Goal: Information Seeking & Learning: Learn about a topic

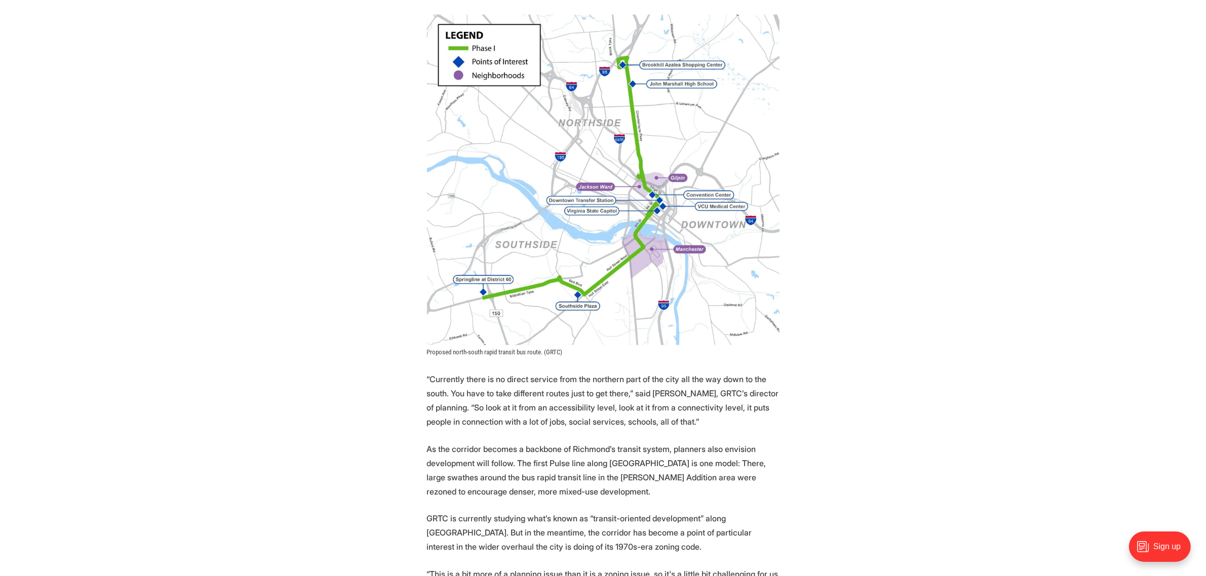
scroll to position [949, 0]
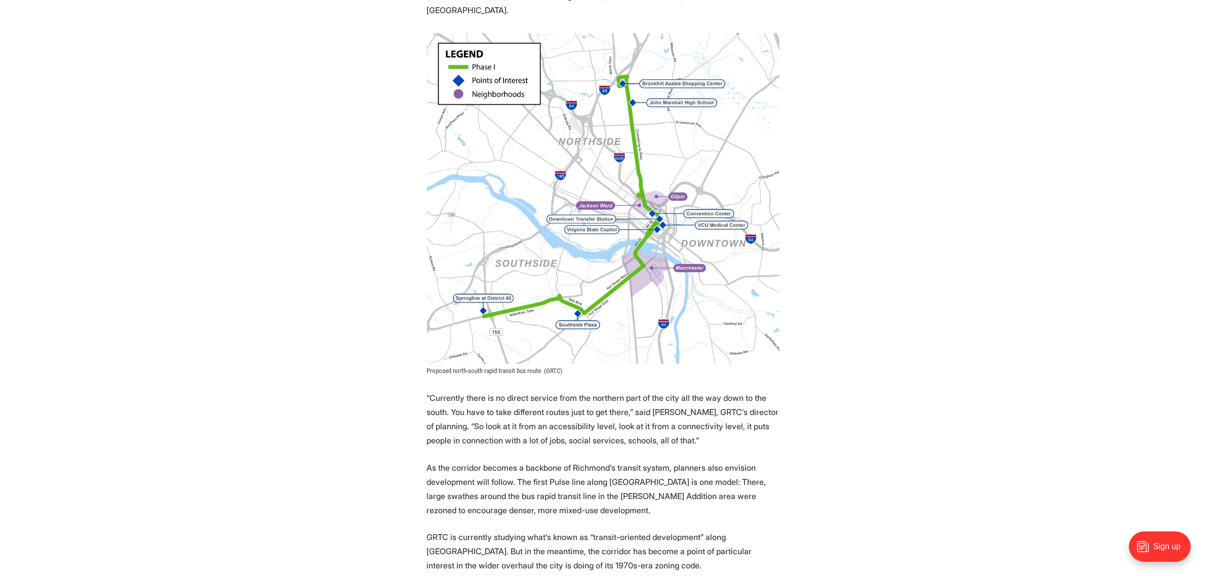
click at [646, 206] on img at bounding box center [603, 199] width 352 height 332
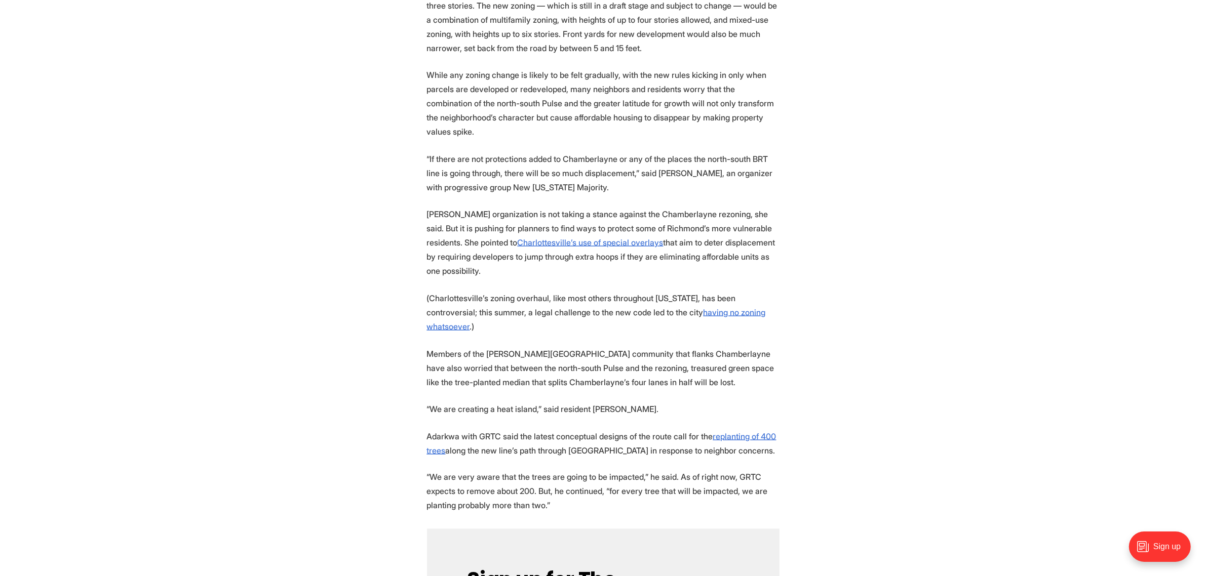
scroll to position [1836, 0]
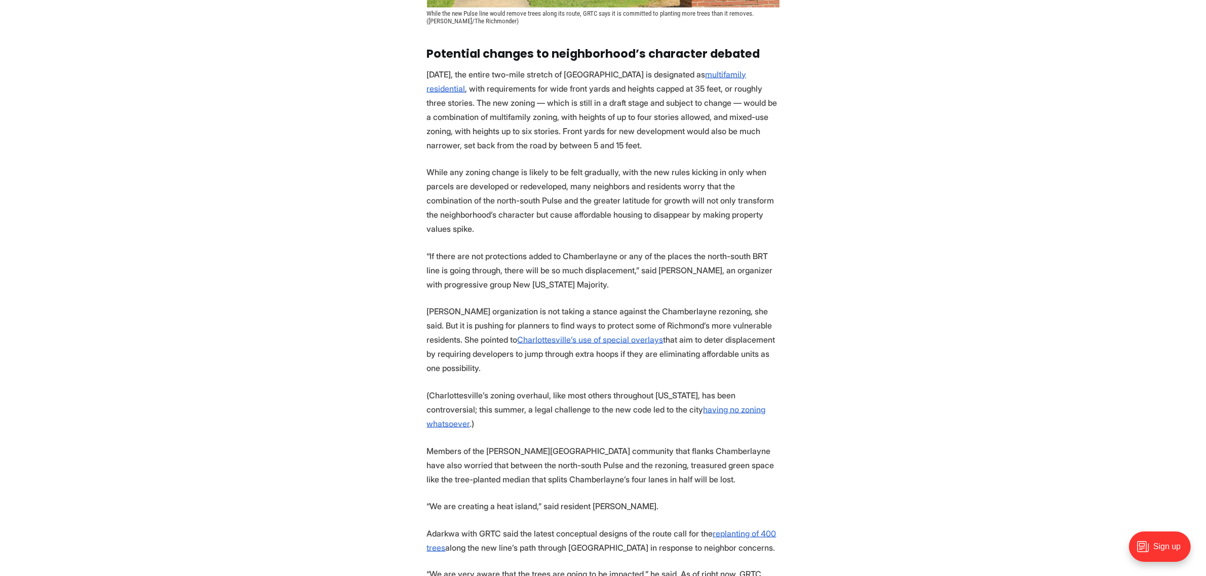
click at [532, 165] on p "While any zoning change is likely to be felt gradually, with the new rules kick…" at bounding box center [603, 200] width 352 height 71
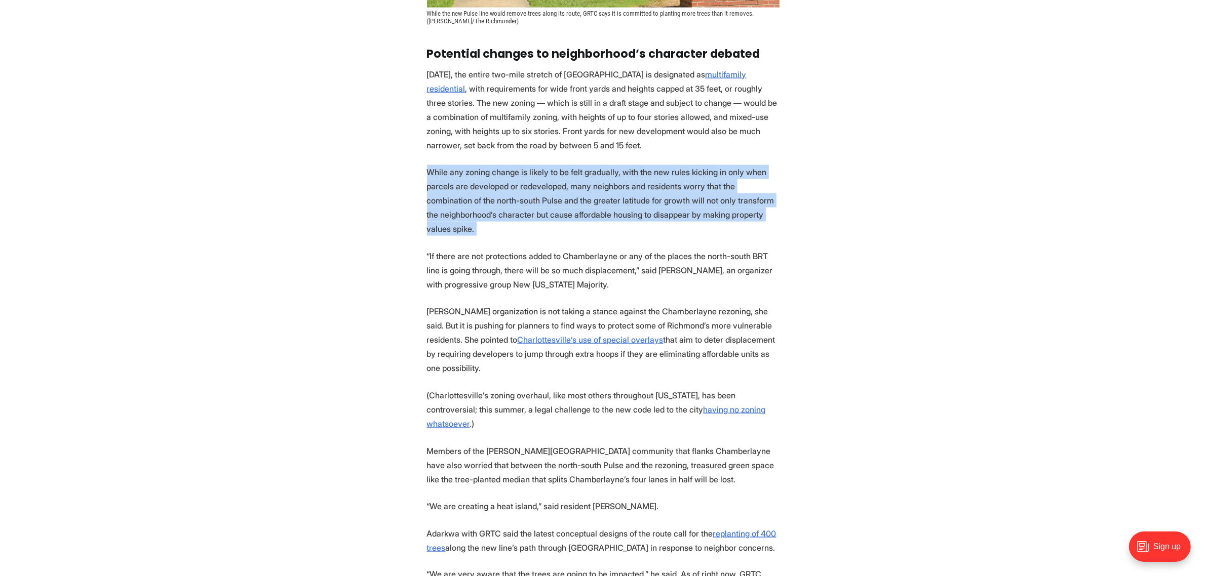
click at [532, 165] on p "While any zoning change is likely to be felt gradually, with the new rules kick…" at bounding box center [603, 200] width 352 height 71
click at [541, 165] on p "While any zoning change is likely to be felt gradually, with the new rules kick…" at bounding box center [603, 200] width 352 height 71
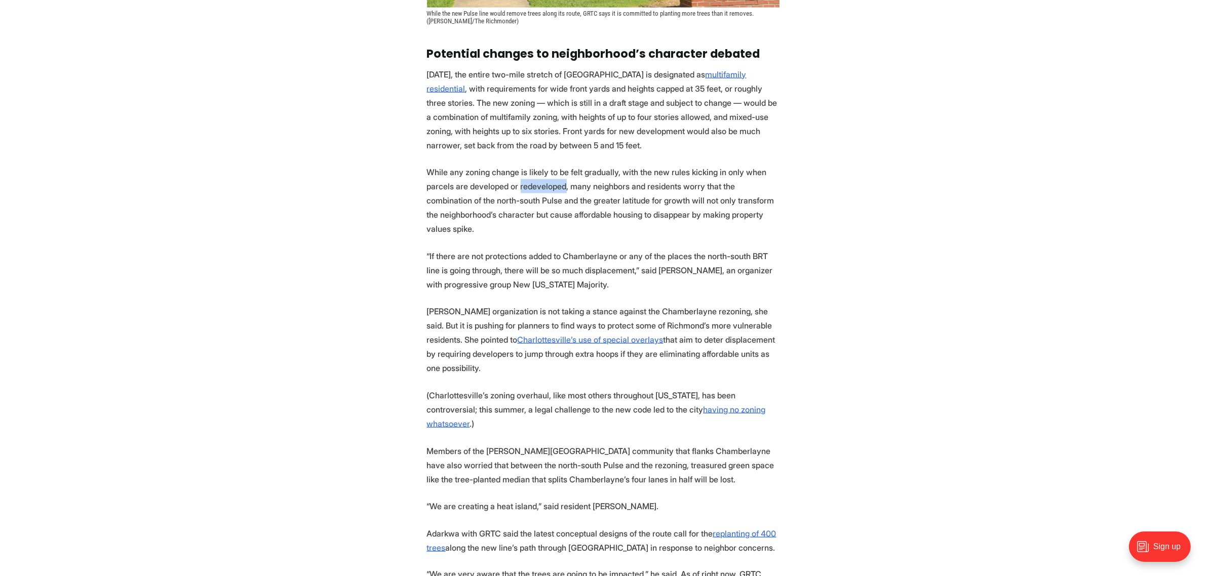
click at [541, 165] on p "While any zoning change is likely to be felt gradually, with the new rules kick…" at bounding box center [603, 200] width 352 height 71
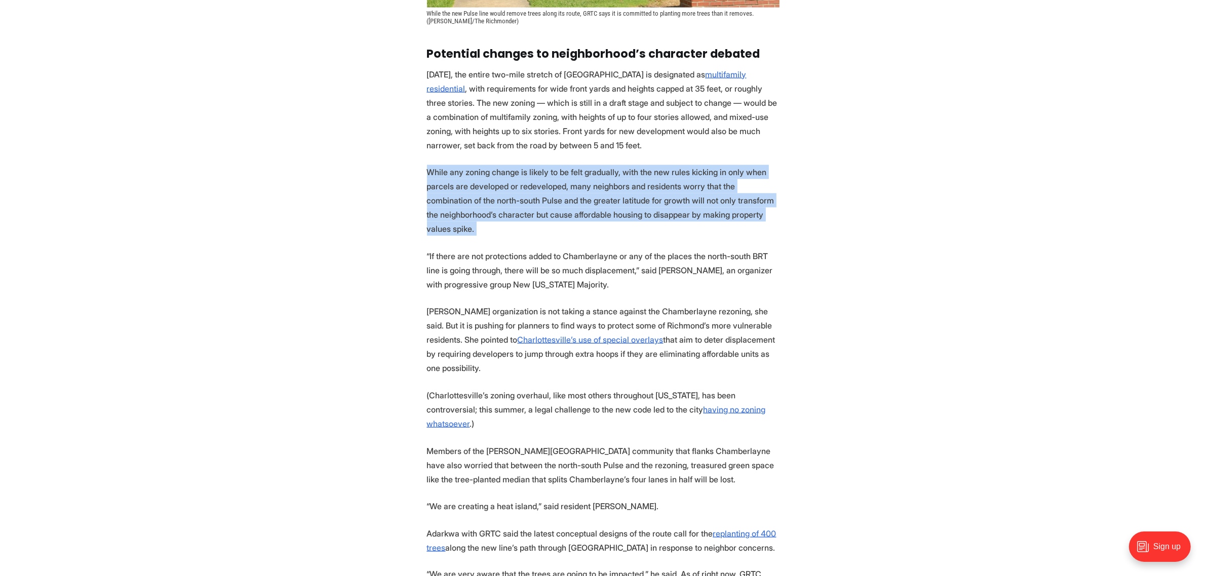
click at [541, 165] on p "While any zoning change is likely to be felt gradually, with the new rules kick…" at bounding box center [603, 200] width 352 height 71
click at [591, 191] on p "While any zoning change is likely to be felt gradually, with the new rules kick…" at bounding box center [603, 200] width 352 height 71
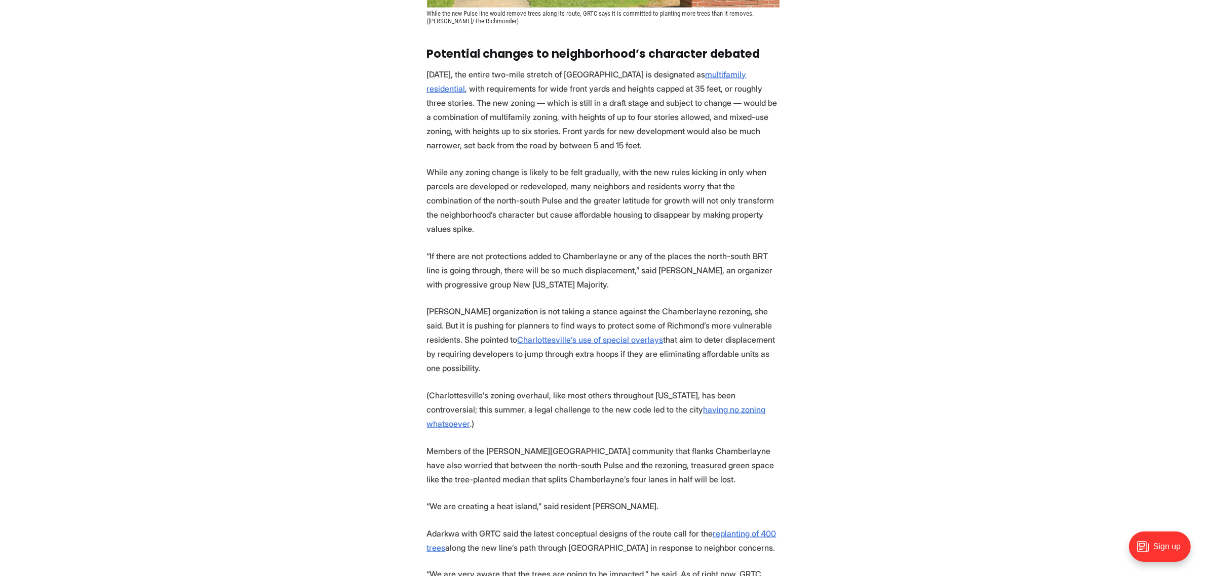
drag, startPoint x: 672, startPoint y: 185, endPoint x: 710, endPoint y: 110, distance: 84.2
click at [710, 110] on section "A proposal to rezone a two-mile stretch of [GEOGRAPHIC_DATA] where [PERSON_NAME…" at bounding box center [603, 107] width 1206 height 2875
click at [692, 249] on p "“If there are not protections added to Chamberlayne or any of the places the no…" at bounding box center [603, 270] width 352 height 43
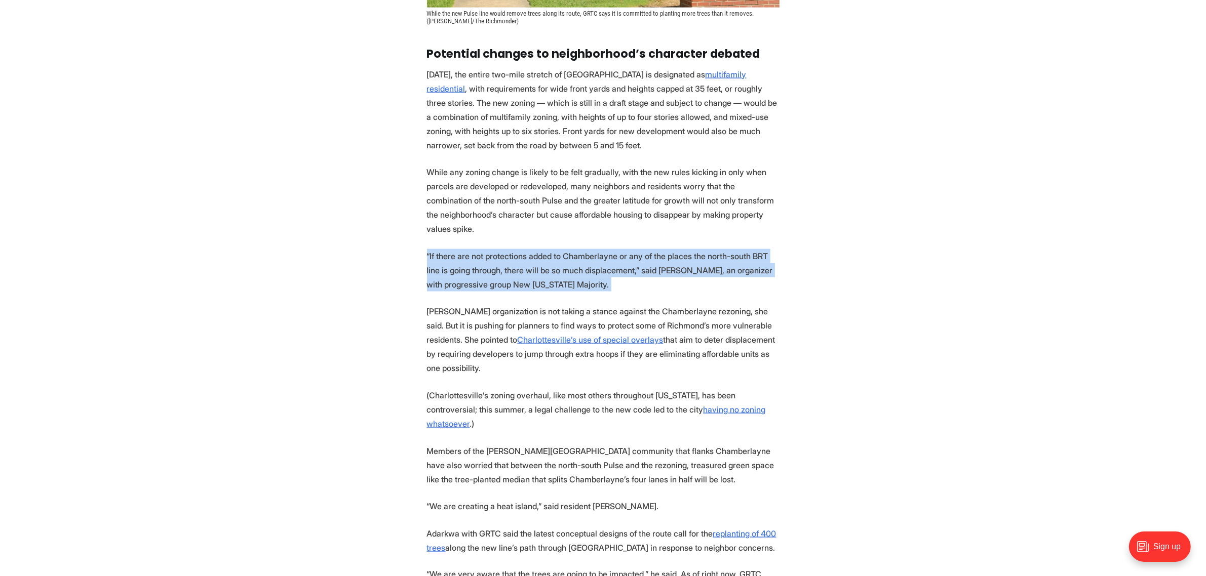
click at [692, 249] on p "“If there are not protections added to Chamberlayne or any of the places the no…" at bounding box center [603, 270] width 352 height 43
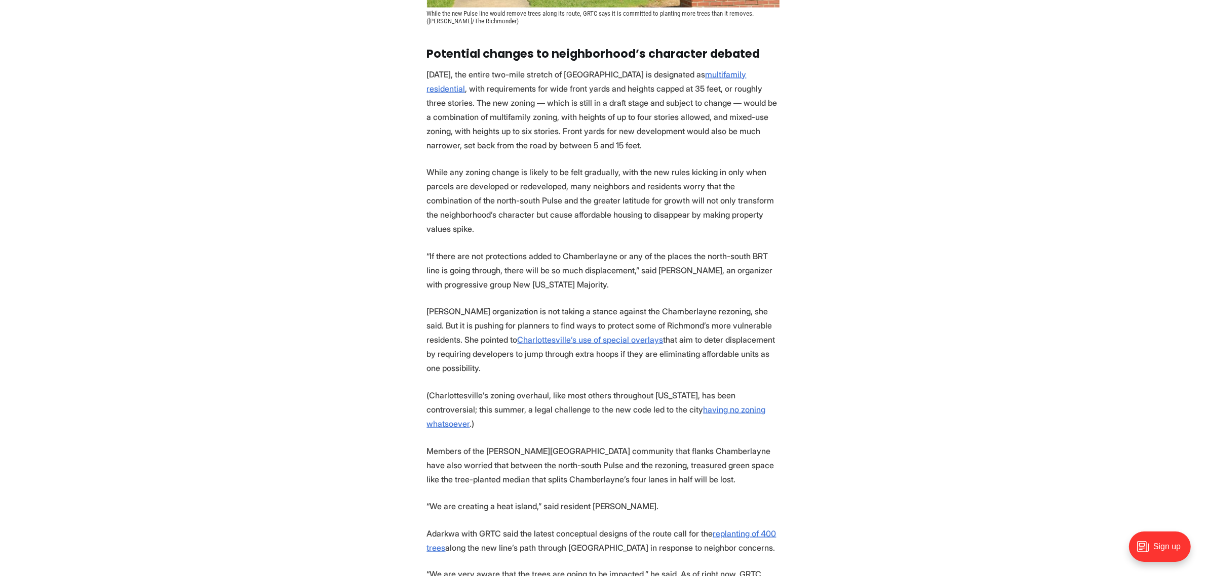
click at [691, 304] on p "[PERSON_NAME] organization is not taking a stance against the Chamberlayne rezo…" at bounding box center [603, 339] width 352 height 71
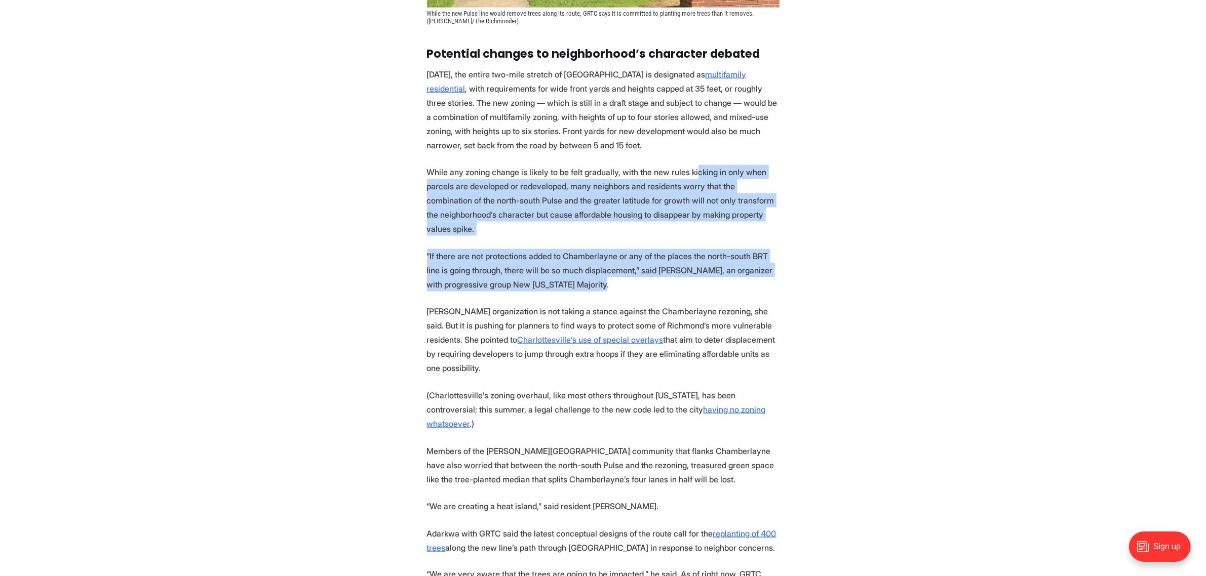
drag, startPoint x: 692, startPoint y: 250, endPoint x: 690, endPoint y: 127, distance: 123.1
click at [690, 127] on section "A proposal to rezone a two-mile stretch of [GEOGRAPHIC_DATA] where [PERSON_NAME…" at bounding box center [603, 107] width 1206 height 2875
click at [690, 165] on p "While any zoning change is likely to be felt gradually, with the new rules kick…" at bounding box center [603, 200] width 352 height 71
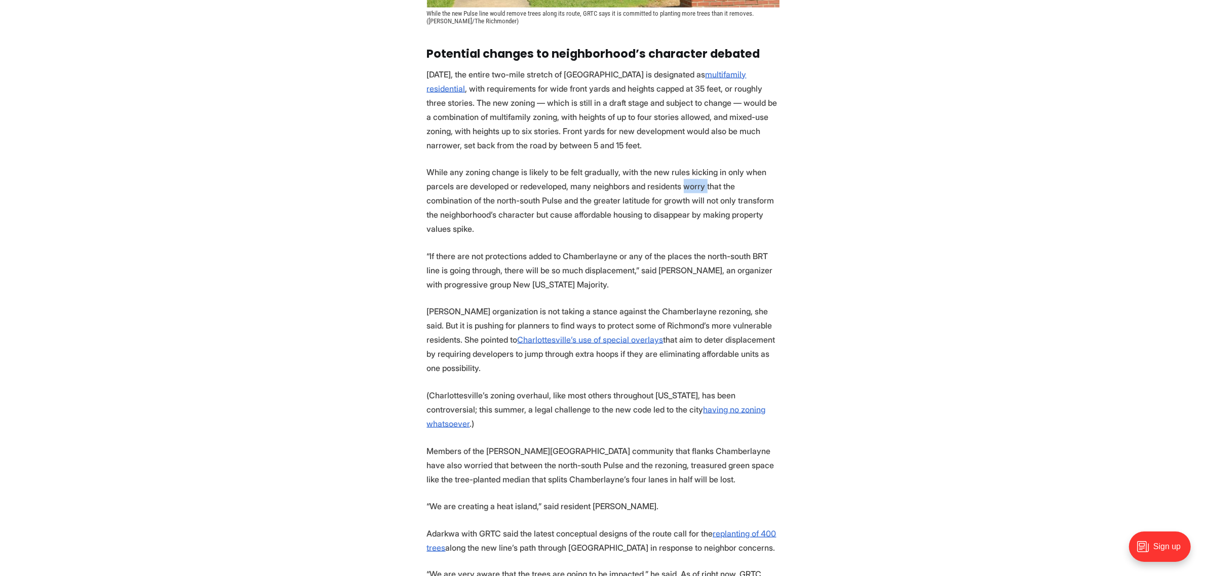
click at [690, 165] on p "While any zoning change is likely to be felt gradually, with the new rules kick…" at bounding box center [603, 200] width 352 height 71
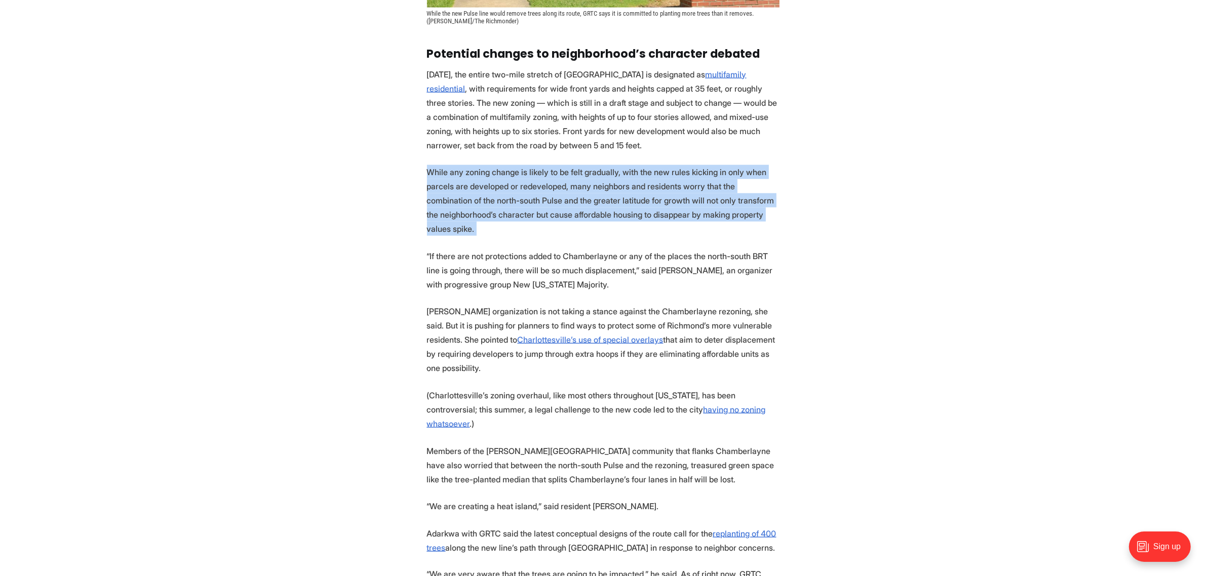
click at [690, 165] on p "While any zoning change is likely to be felt gradually, with the new rules kick…" at bounding box center [603, 200] width 352 height 71
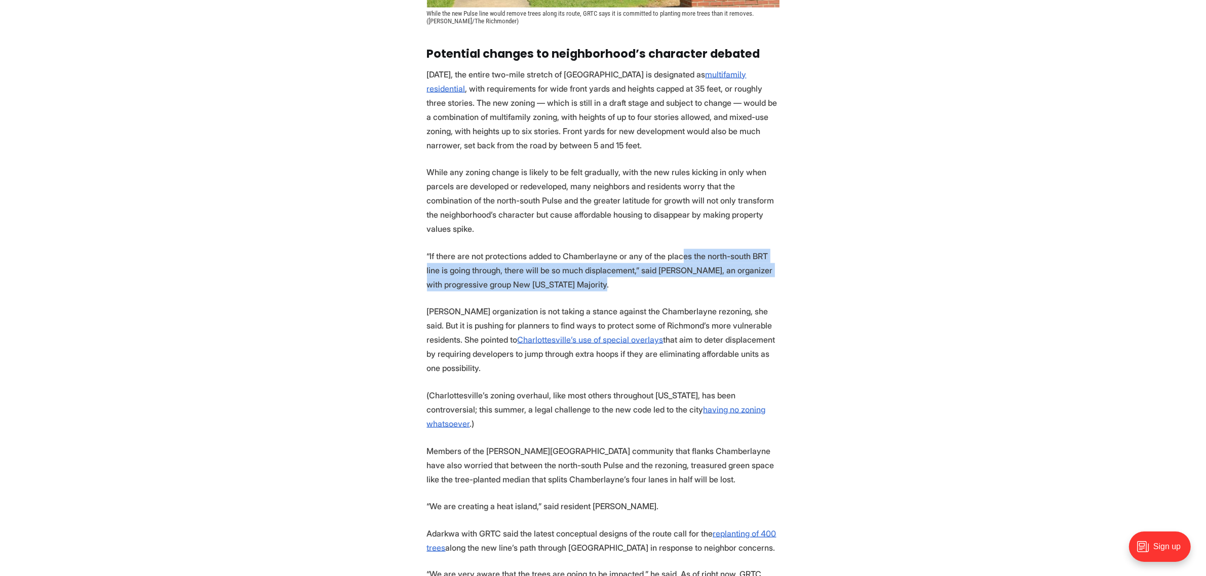
drag, startPoint x: 679, startPoint y: 214, endPoint x: 692, endPoint y: 252, distance: 40.4
click at [692, 252] on section "A proposal to rezone a two-mile stretch of [GEOGRAPHIC_DATA] where [PERSON_NAME…" at bounding box center [603, 107] width 1206 height 2875
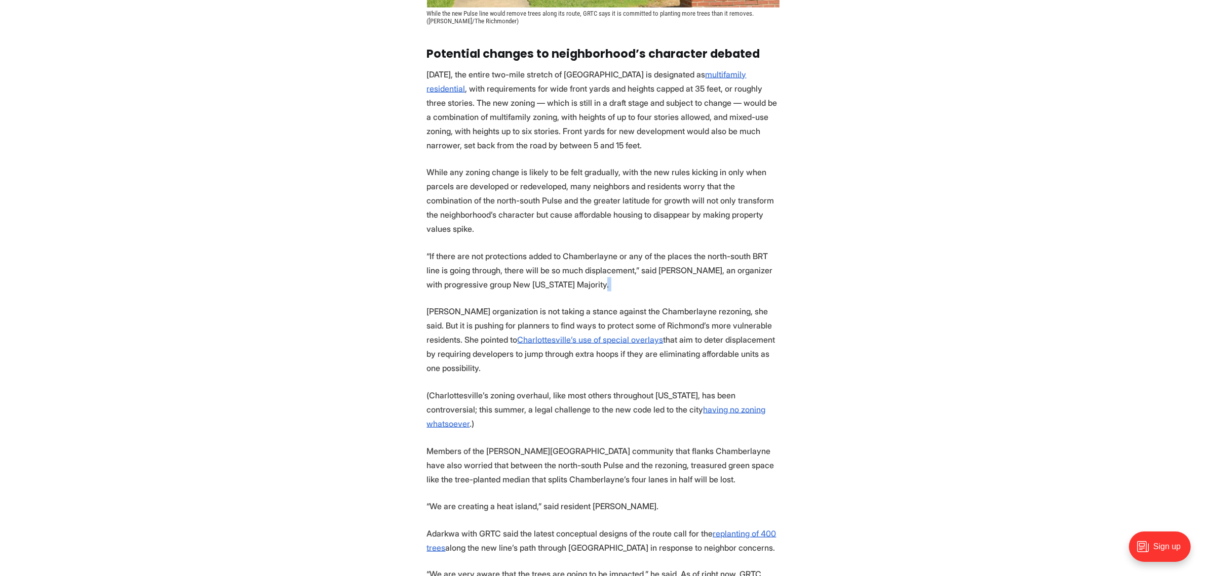
click at [692, 252] on section "A proposal to rezone a two-mile stretch of [GEOGRAPHIC_DATA] where [PERSON_NAME…" at bounding box center [603, 107] width 1206 height 2875
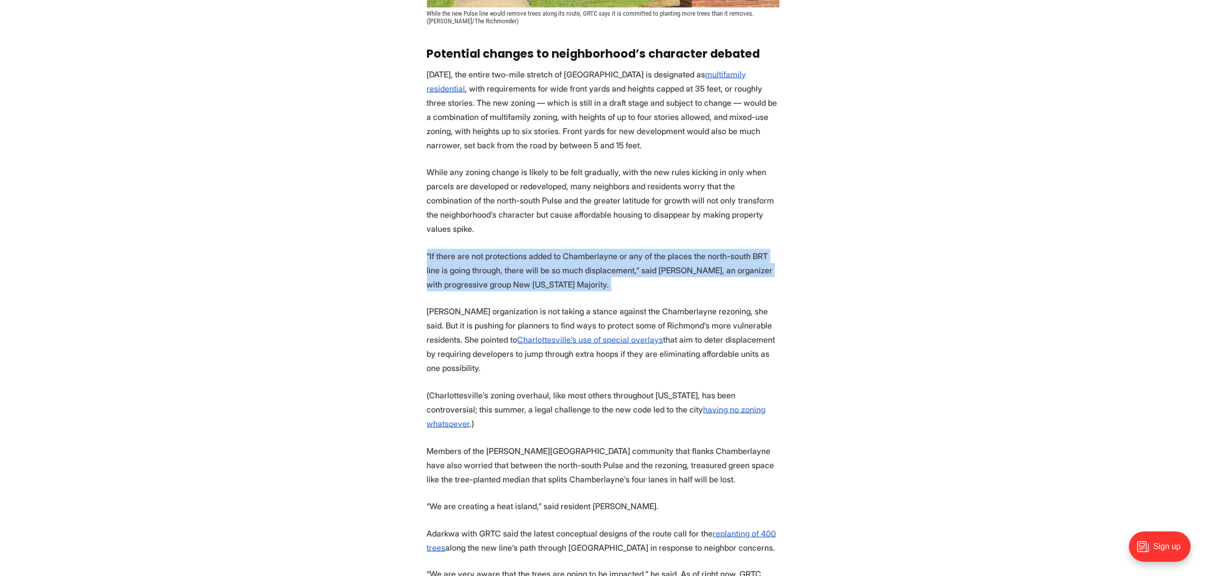
click at [692, 252] on section "A proposal to rezone a two-mile stretch of [GEOGRAPHIC_DATA] where [PERSON_NAME…" at bounding box center [603, 107] width 1206 height 2875
drag, startPoint x: 695, startPoint y: 239, endPoint x: 690, endPoint y: 186, distance: 52.9
click at [690, 186] on section "A proposal to rezone a two-mile stretch of [GEOGRAPHIC_DATA] where [PERSON_NAME…" at bounding box center [603, 107] width 1206 height 2875
click at [677, 249] on p "“If there are not protections added to Chamberlayne or any of the places the no…" at bounding box center [603, 270] width 352 height 43
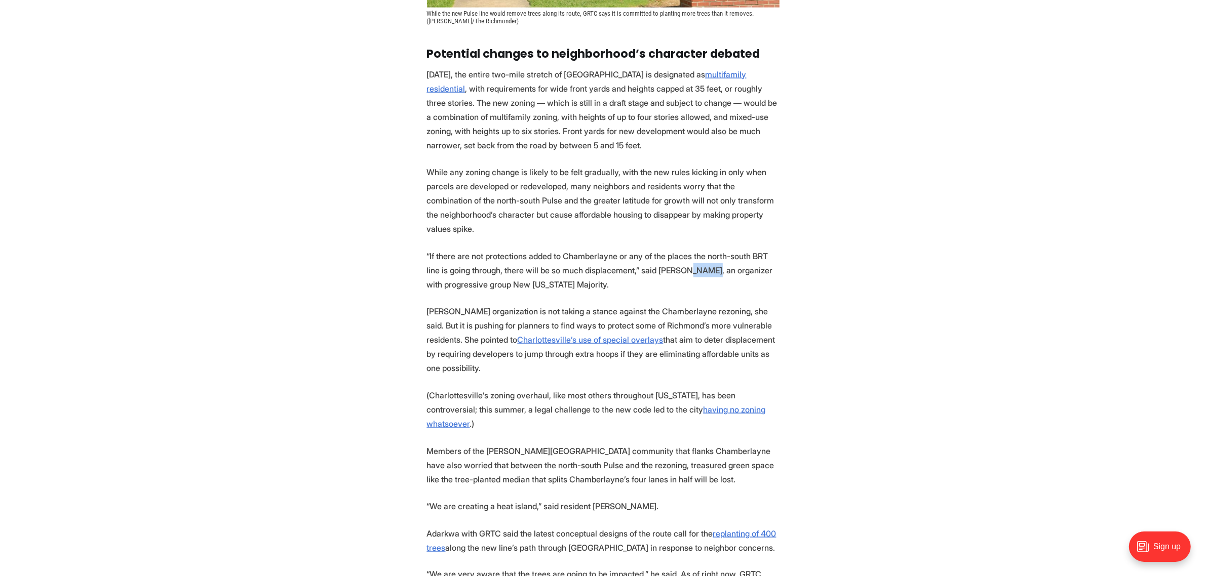
click at [677, 249] on p "“If there are not protections added to Chamberlayne or any of the places the no…" at bounding box center [603, 270] width 352 height 43
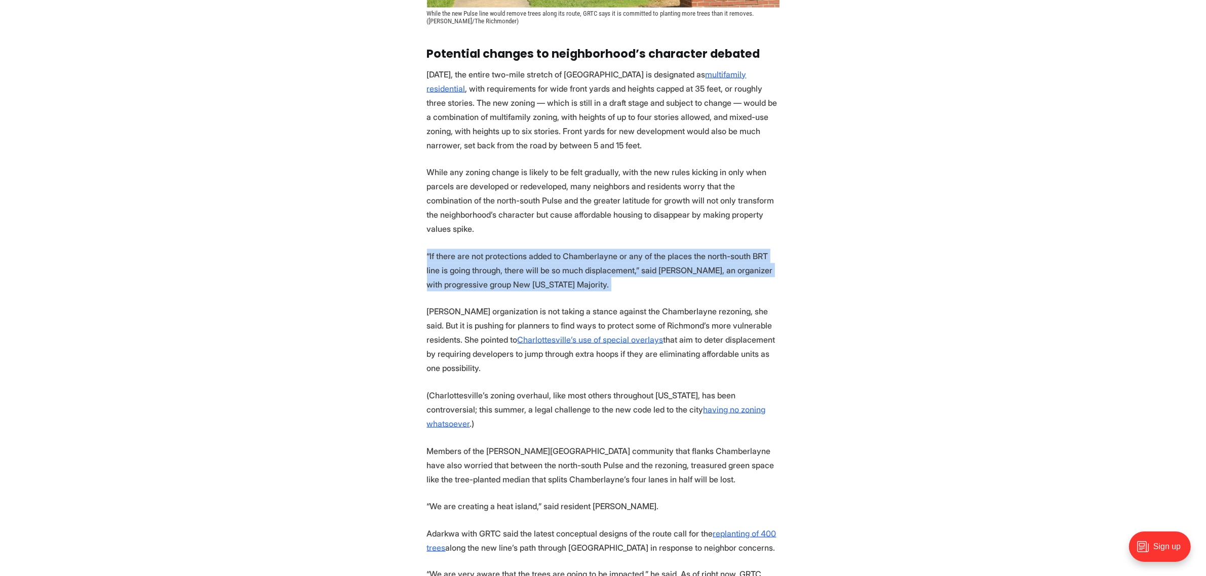
click at [677, 249] on p "“If there are not protections added to Chamberlayne or any of the places the no…" at bounding box center [603, 270] width 352 height 43
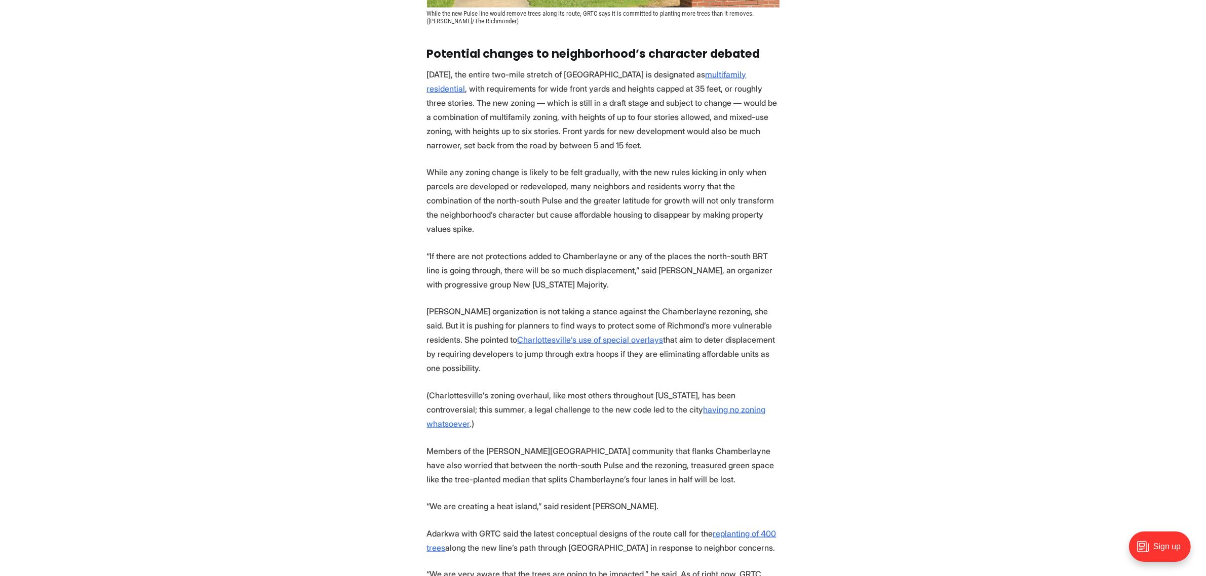
click at [745, 304] on p "[PERSON_NAME] organization is not taking a stance against the Chamberlayne rezo…" at bounding box center [603, 339] width 352 height 71
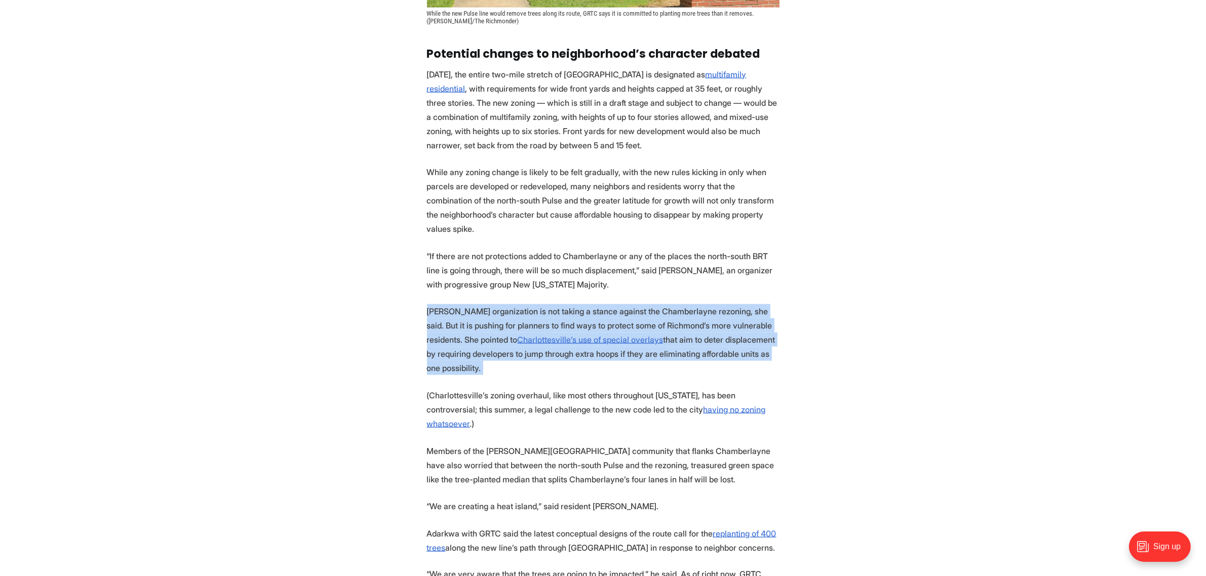
click at [745, 304] on p "[PERSON_NAME] organization is not taking a stance against the Chamberlayne rezo…" at bounding box center [603, 339] width 352 height 71
click at [704, 304] on p "[PERSON_NAME] organization is not taking a stance against the Chamberlayne rezo…" at bounding box center [603, 339] width 352 height 71
drag, startPoint x: 690, startPoint y: 251, endPoint x: 790, endPoint y: 309, distance: 115.8
click at [790, 309] on section "A proposal to rezone a two-mile stretch of [GEOGRAPHIC_DATA] where [PERSON_NAME…" at bounding box center [603, 107] width 1206 height 2875
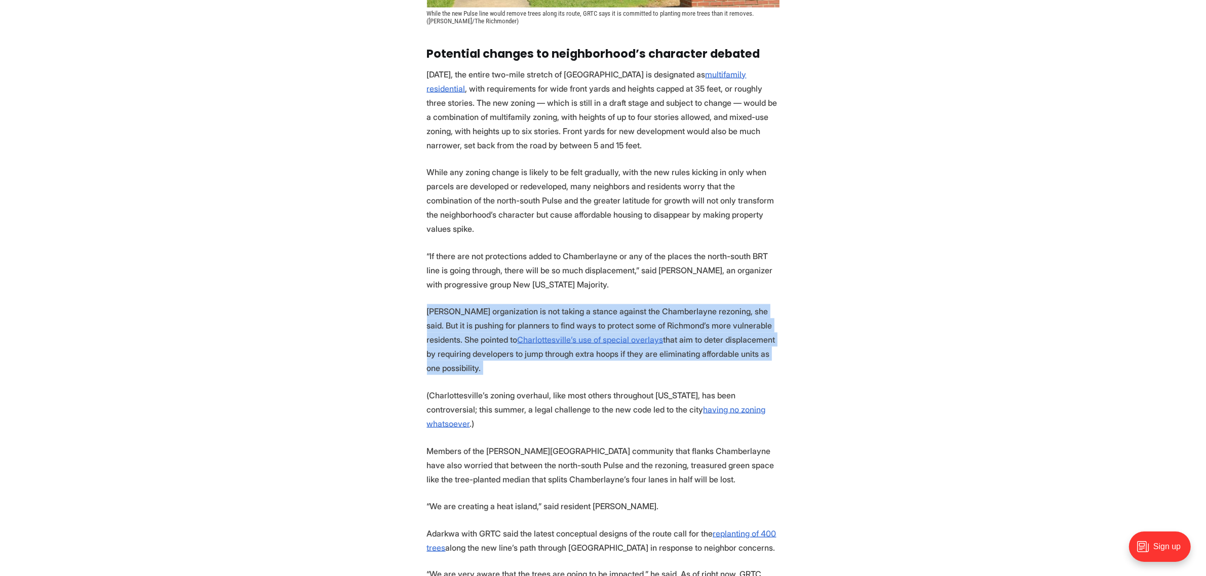
click at [790, 309] on section "A proposal to rezone a two-mile stretch of [GEOGRAPHIC_DATA] where [PERSON_NAME…" at bounding box center [603, 107] width 1206 height 2875
drag, startPoint x: 735, startPoint y: 288, endPoint x: 780, endPoint y: 317, distance: 54.2
click at [780, 317] on section "A proposal to rezone a two-mile stretch of [GEOGRAPHIC_DATA] where [PERSON_NAME…" at bounding box center [603, 107] width 1206 height 2875
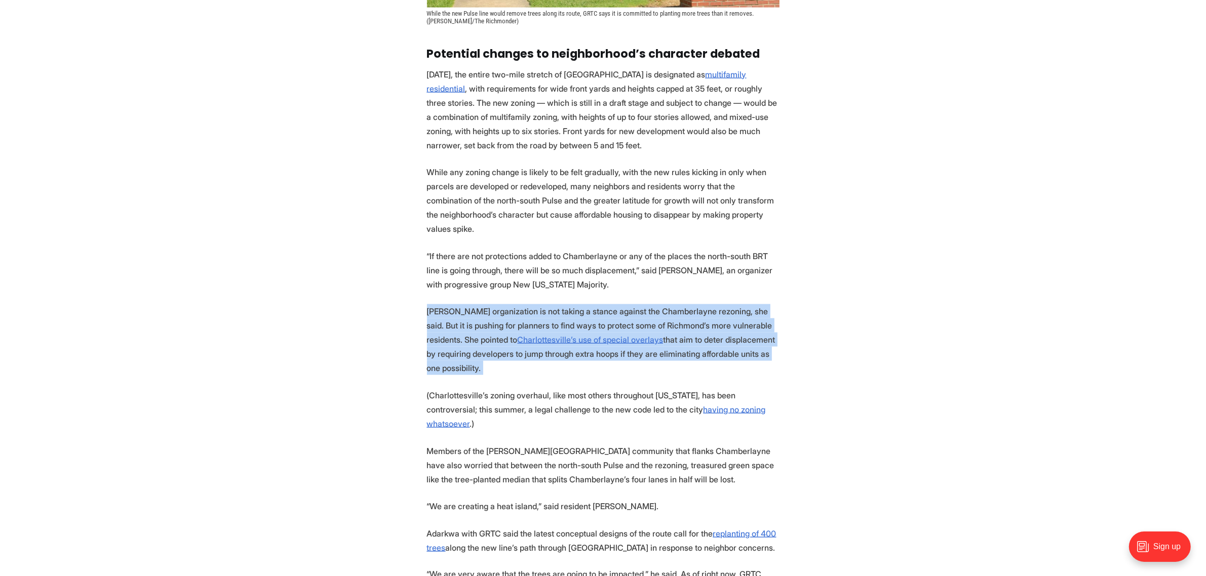
click at [780, 317] on section "A proposal to rezone a two-mile stretch of [GEOGRAPHIC_DATA] where [PERSON_NAME…" at bounding box center [603, 107] width 1206 height 2875
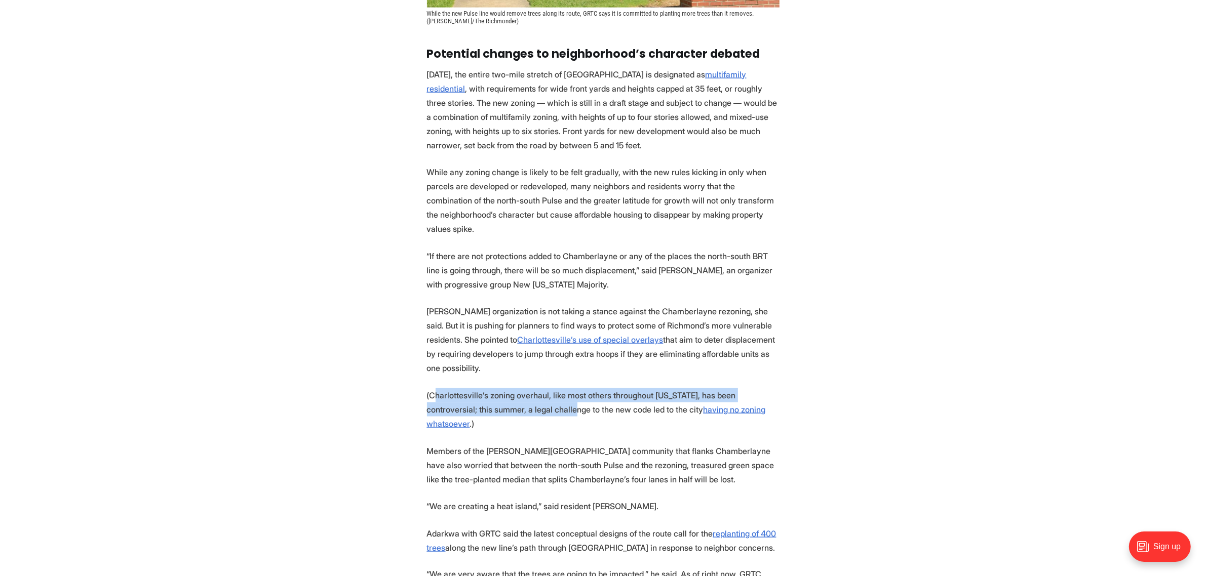
drag, startPoint x: 435, startPoint y: 342, endPoint x: 530, endPoint y: 353, distance: 95.4
click at [530, 388] on p "(Charlottesville’s zoning overhaul, like most others throughout [US_STATE], has…" at bounding box center [603, 409] width 352 height 43
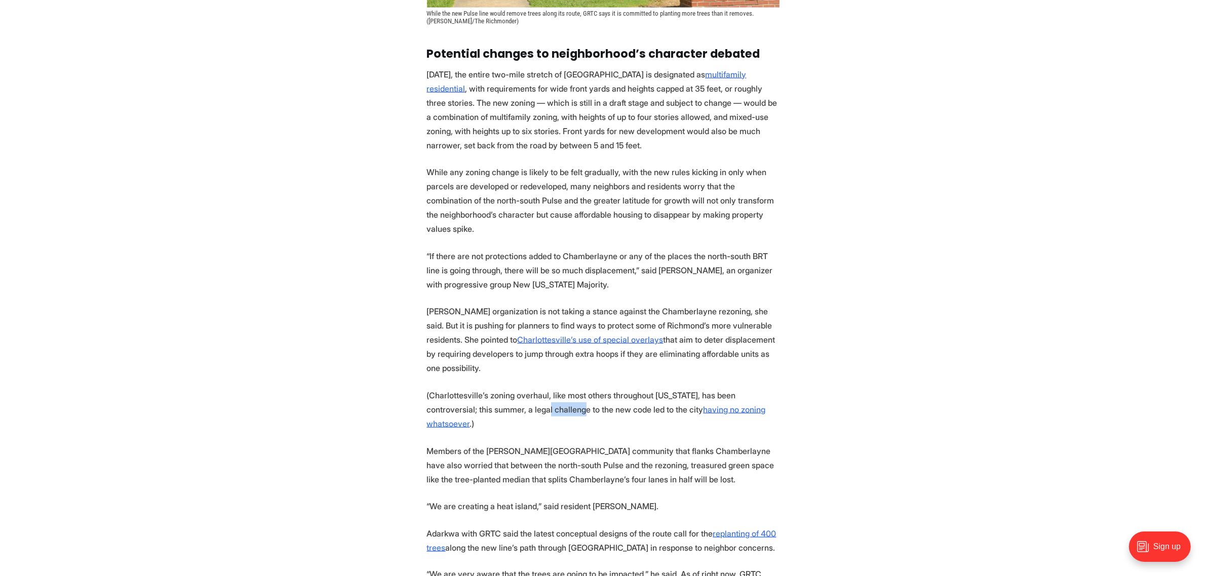
click at [530, 388] on p "(Charlottesville’s zoning overhaul, like most others throughout [US_STATE], has…" at bounding box center [603, 409] width 352 height 43
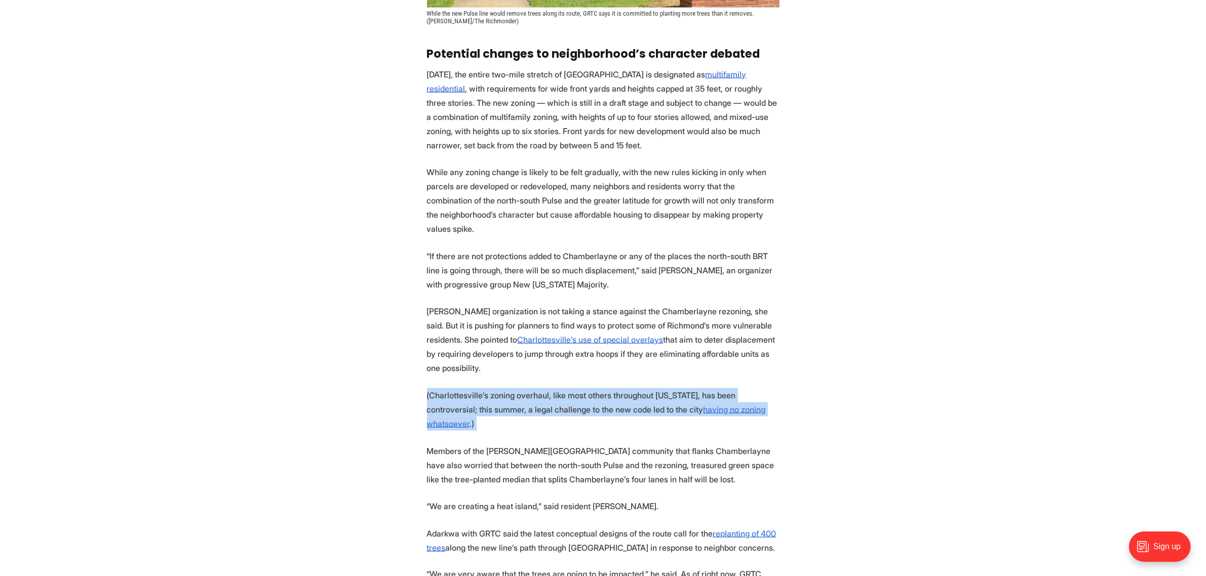
click at [530, 388] on p "(Charlottesville’s zoning overhaul, like most others throughout [US_STATE], has…" at bounding box center [603, 409] width 352 height 43
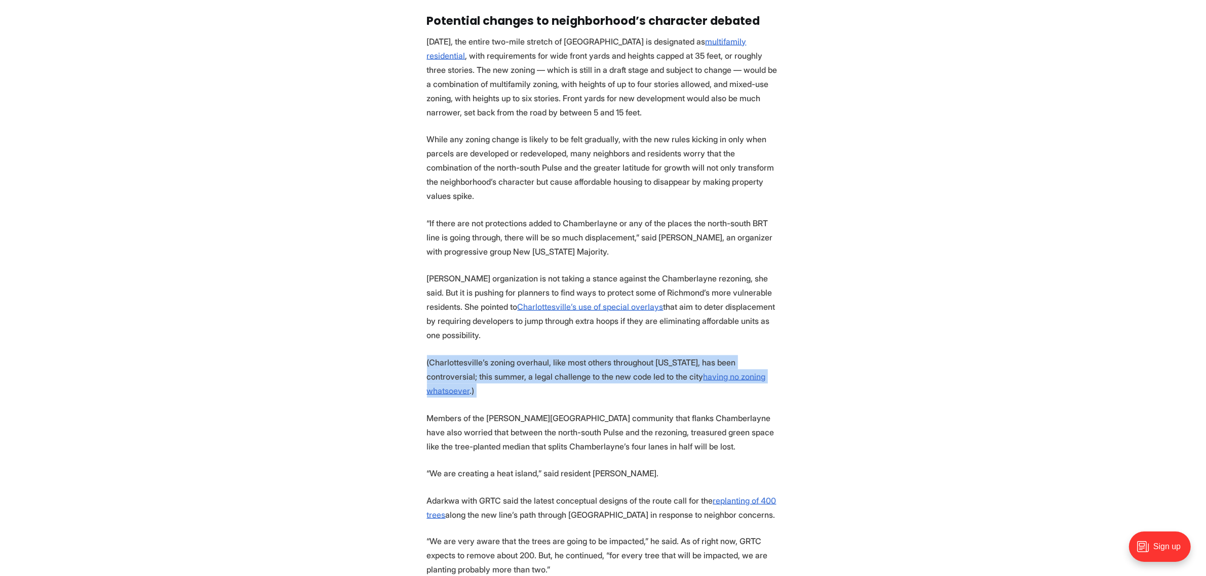
scroll to position [1899, 0]
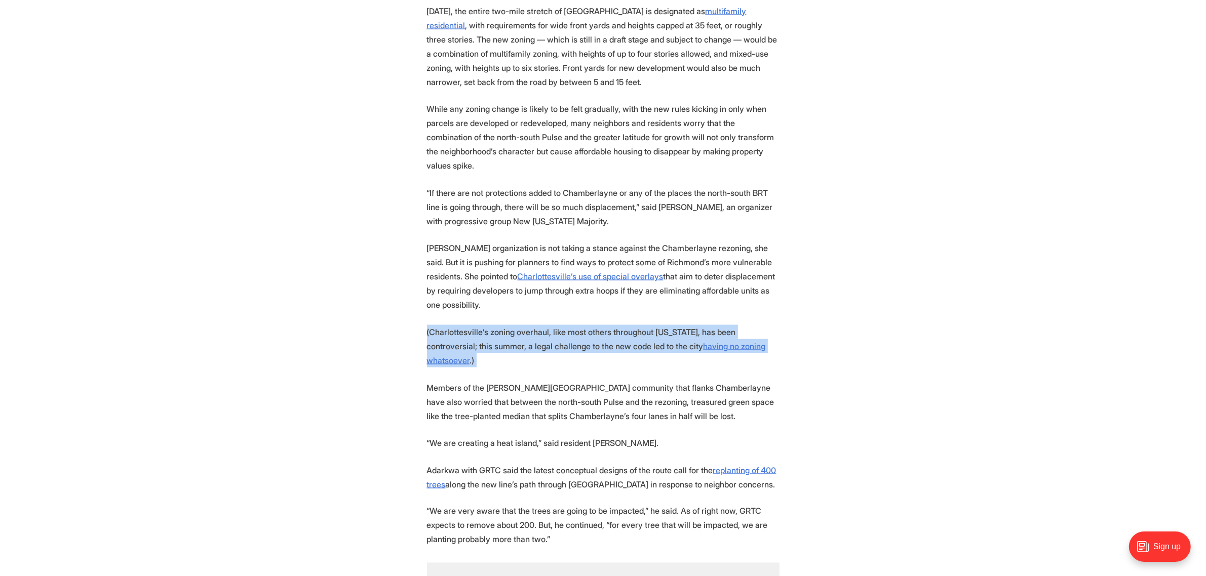
drag, startPoint x: 555, startPoint y: 415, endPoint x: 581, endPoint y: 465, distance: 55.9
click at [581, 465] on section "A proposal to rezone a two-mile stretch of [GEOGRAPHIC_DATA] where [PERSON_NAME…" at bounding box center [603, 44] width 1206 height 2875
click at [581, 504] on p "“We are very aware that the trees are going to be impacted,” he said. As of rig…" at bounding box center [603, 525] width 352 height 43
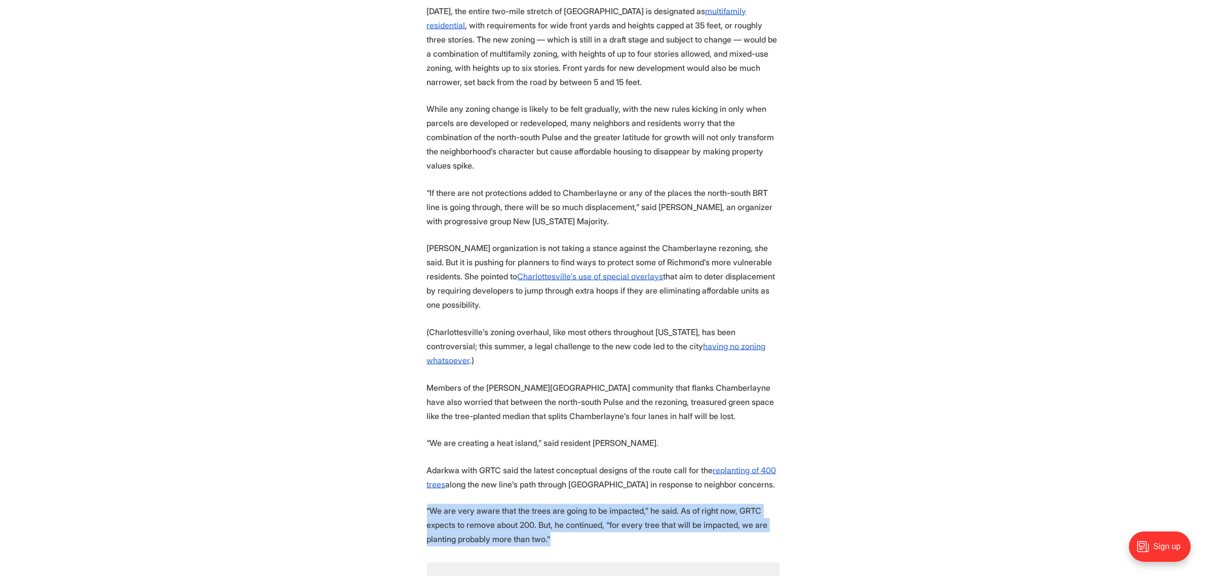
click at [581, 504] on p "“We are very aware that the trees are going to be impacted,” he said. As of rig…" at bounding box center [603, 525] width 352 height 43
click at [583, 504] on p "“We are very aware that the trees are going to be impacted,” he said. As of rig…" at bounding box center [603, 525] width 352 height 43
drag, startPoint x: 633, startPoint y: 466, endPoint x: 396, endPoint y: 429, distance: 240.4
click at [396, 429] on section "A proposal to rezone a two-mile stretch of [GEOGRAPHIC_DATA] where [PERSON_NAME…" at bounding box center [603, 44] width 1206 height 2875
click at [471, 504] on p "“We are very aware that the trees are going to be impacted,” he said. As of rig…" at bounding box center [603, 525] width 352 height 43
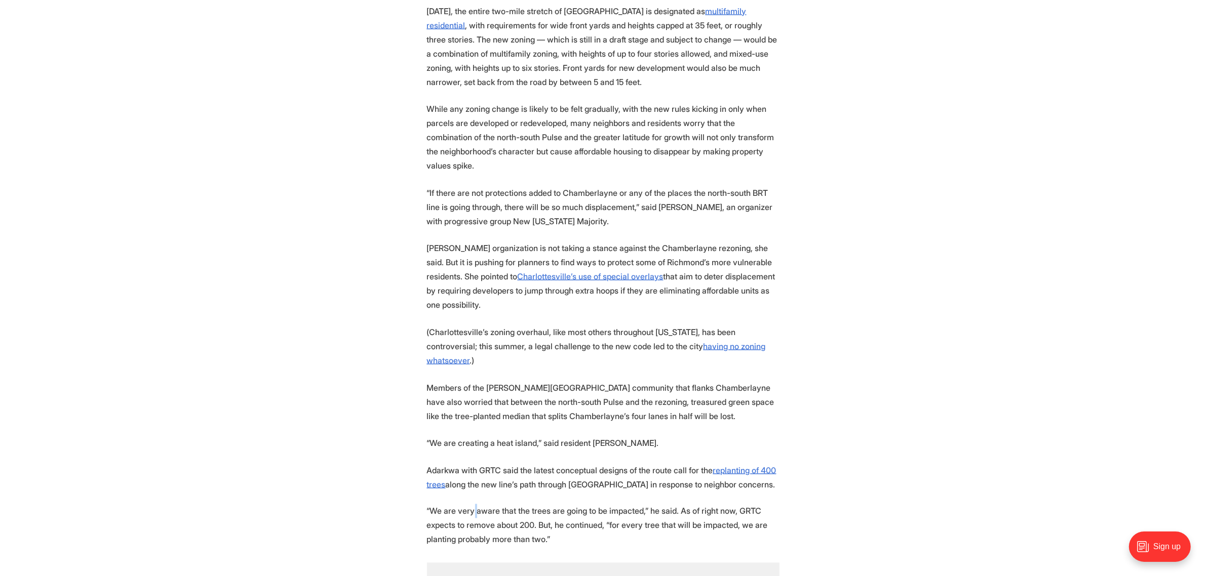
click at [471, 504] on p "“We are very aware that the trees are going to be impacted,” he said. As of rig…" at bounding box center [603, 525] width 352 height 43
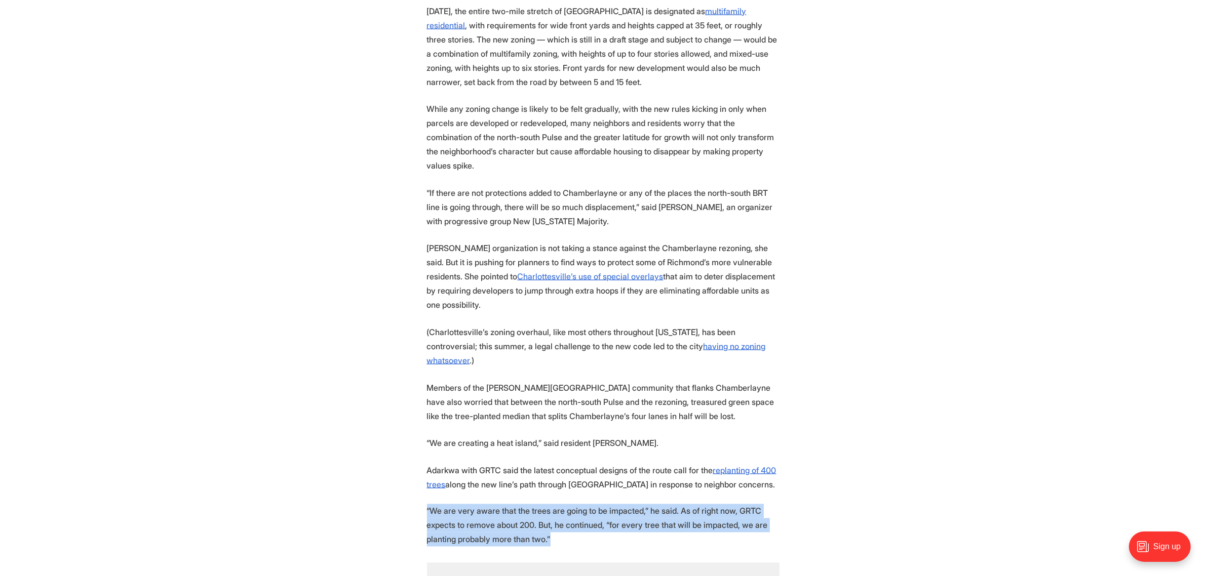
click at [471, 504] on p "“We are very aware that the trees are going to be impacted,” he said. As of rig…" at bounding box center [603, 525] width 352 height 43
click at [507, 504] on p "“We are very aware that the trees are going to be impacted,” he said. As of rig…" at bounding box center [603, 525] width 352 height 43
drag, startPoint x: 568, startPoint y: 467, endPoint x: 451, endPoint y: 440, distance: 120.6
click at [451, 504] on p "“We are very aware that the trees are going to be impacted,” he said. As of rig…" at bounding box center [603, 525] width 352 height 43
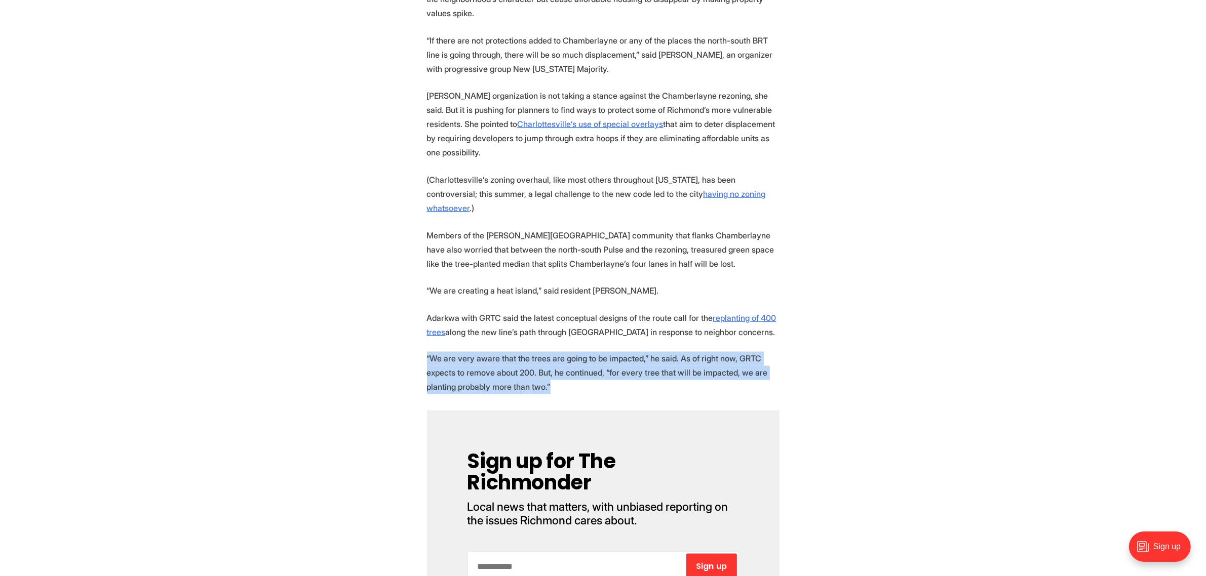
scroll to position [2025, 0]
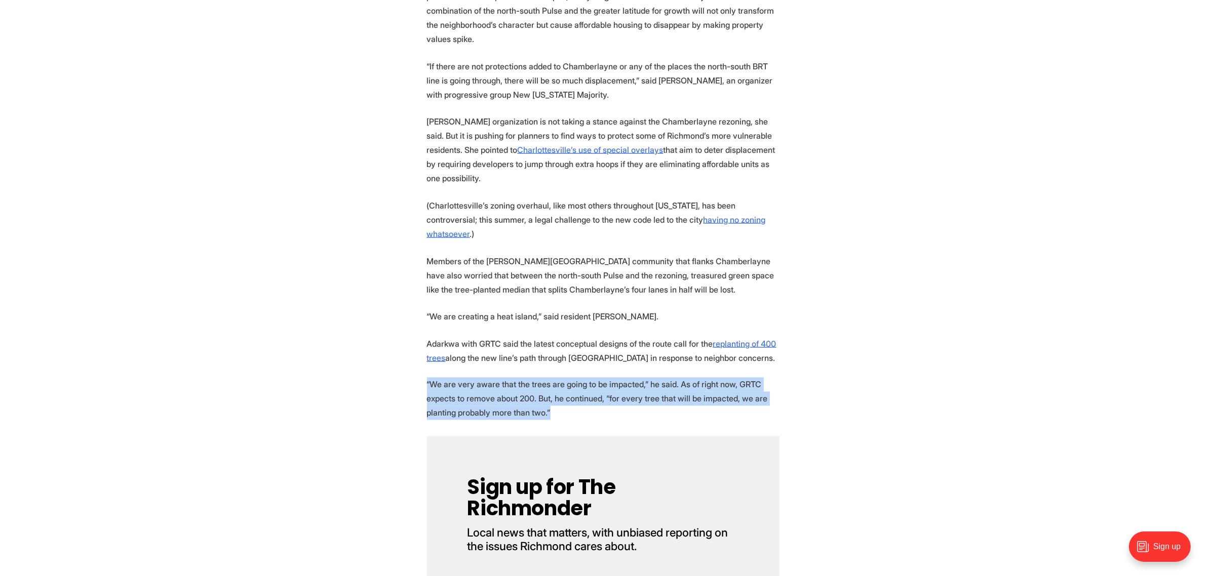
drag, startPoint x: 603, startPoint y: 348, endPoint x: 419, endPoint y: 306, distance: 188.1
click at [616, 378] on p "“We are very aware that the trees are going to be impacted,” he said. As of rig…" at bounding box center [603, 399] width 352 height 43
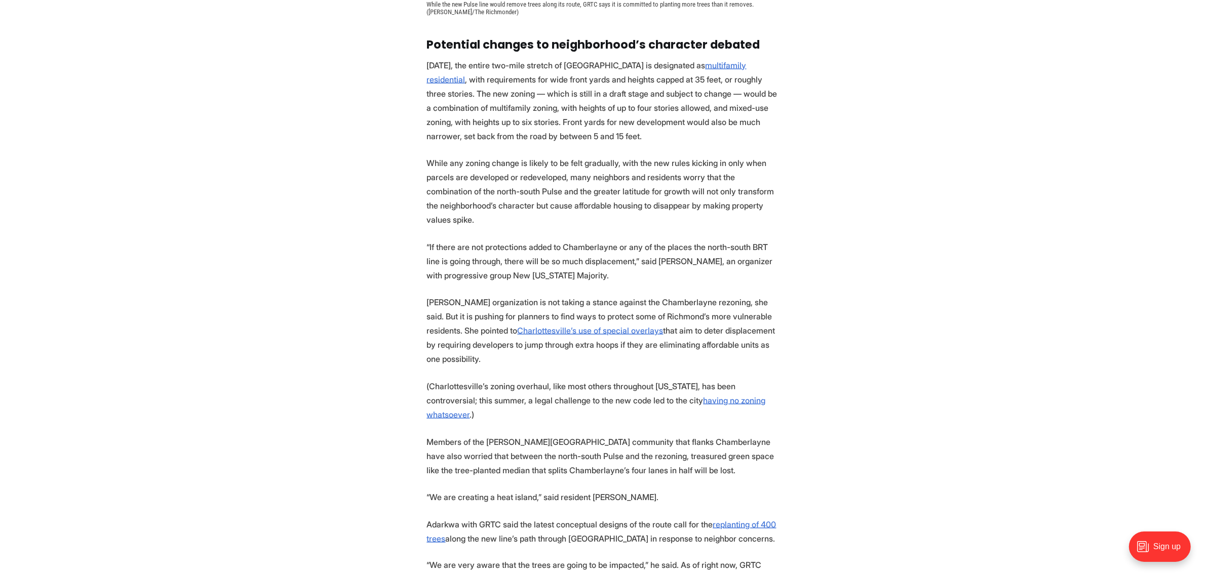
scroll to position [1899, 0]
